Goal: Task Accomplishment & Management: Use online tool/utility

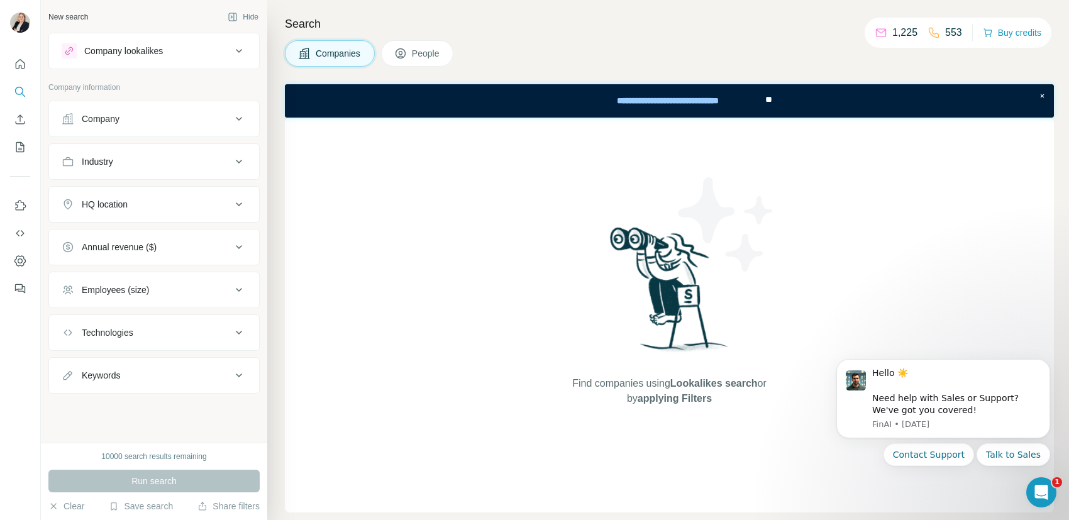
click at [238, 116] on icon at bounding box center [238, 118] width 15 height 15
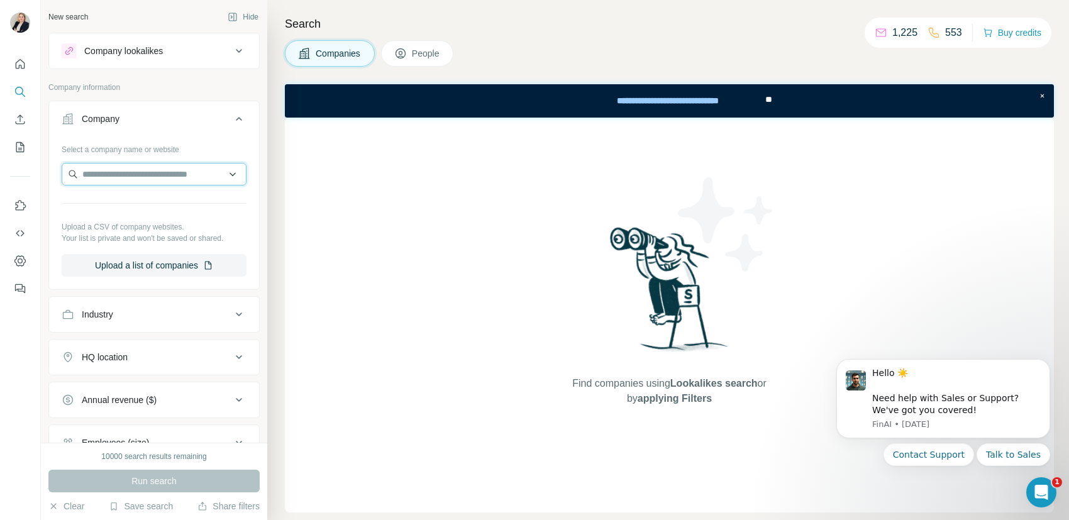
click at [168, 174] on input "text" at bounding box center [154, 174] width 185 height 23
type input "*"
